Goal: Task Accomplishment & Management: Complete application form

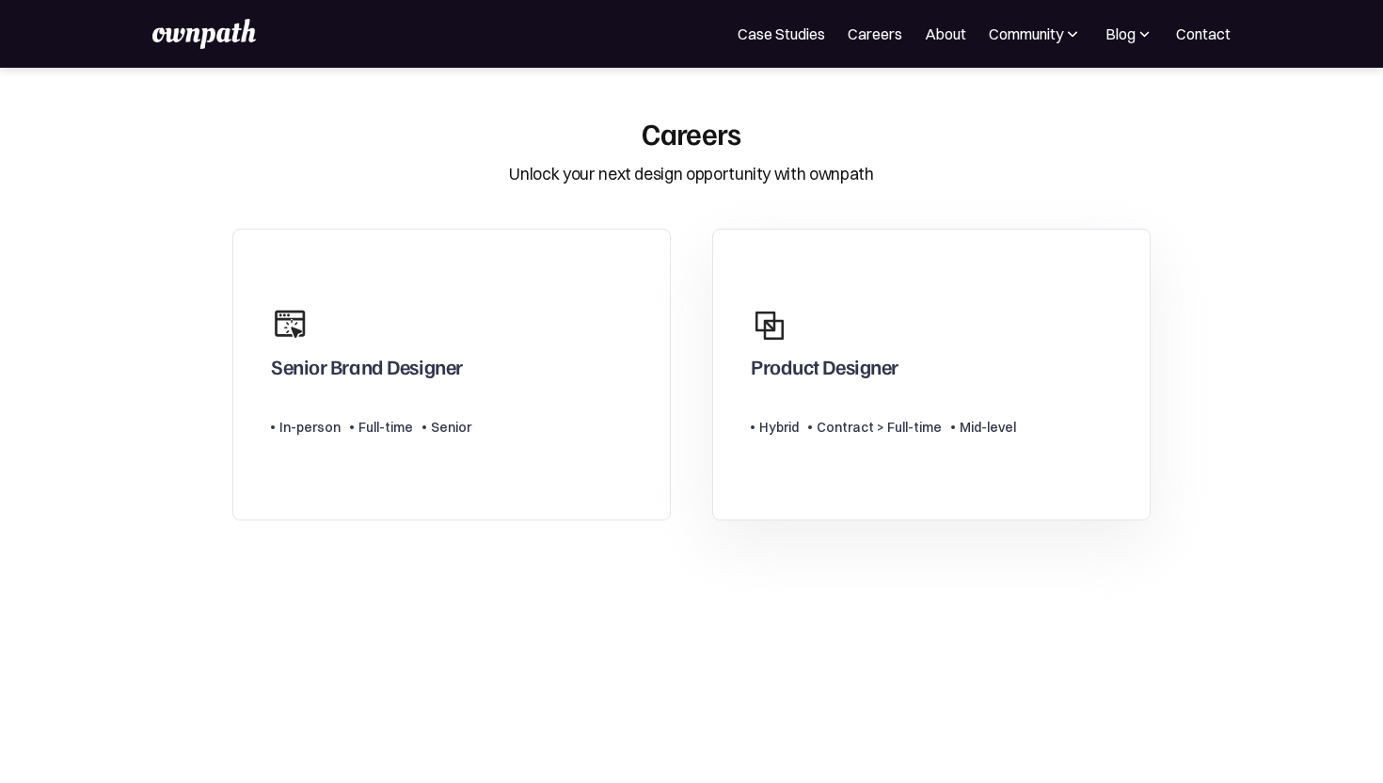
click at [881, 372] on div "Product Designer" at bounding box center [825, 371] width 148 height 34
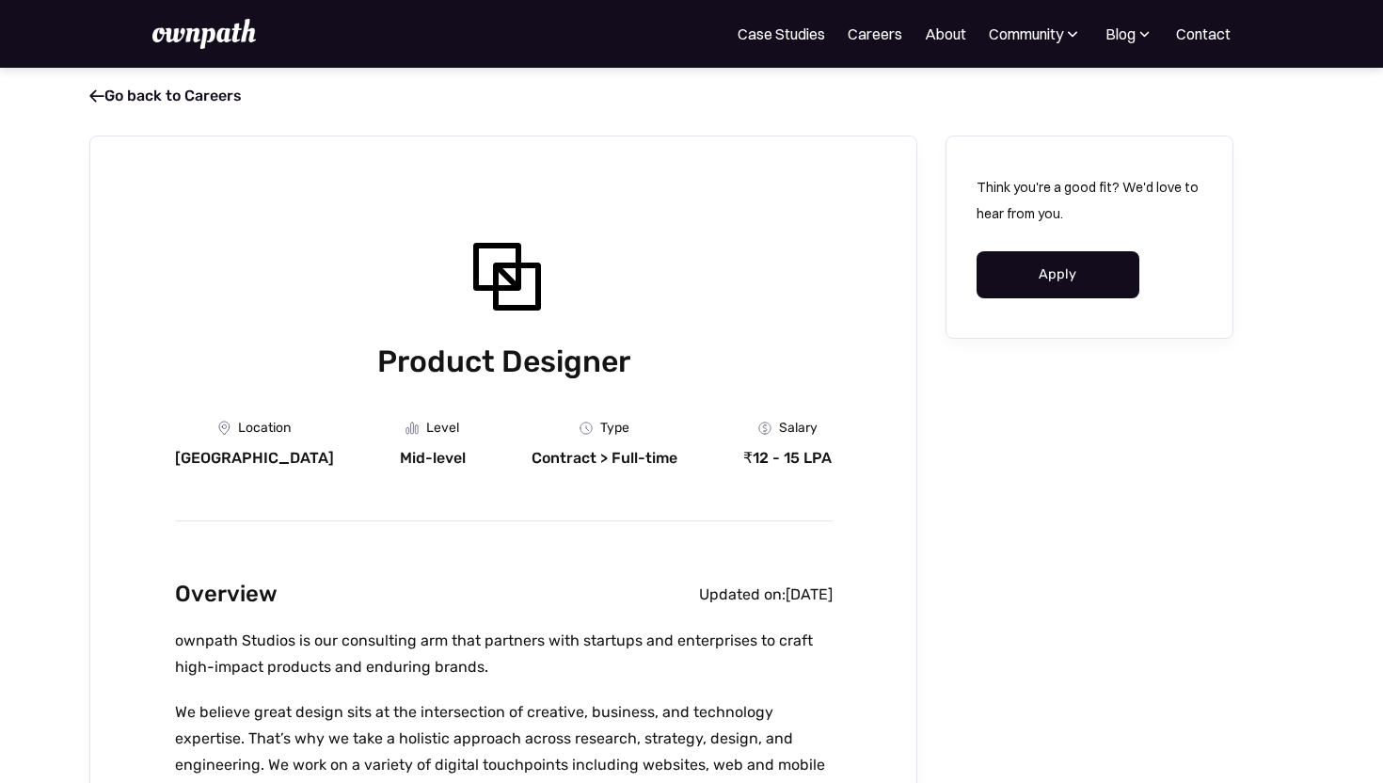
scroll to position [168, 0]
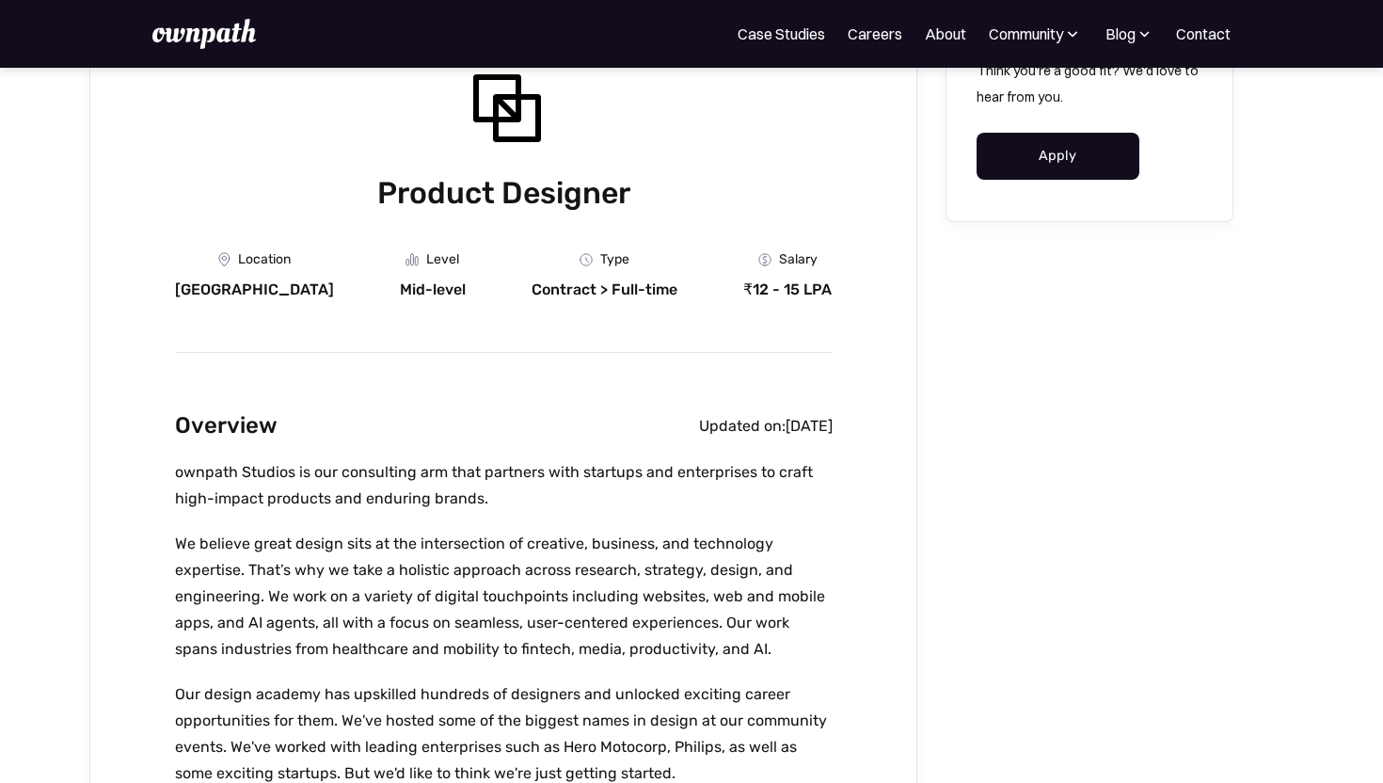
click at [1050, 163] on link "Apply" at bounding box center [1057, 156] width 163 height 47
